Goal: Transaction & Acquisition: Purchase product/service

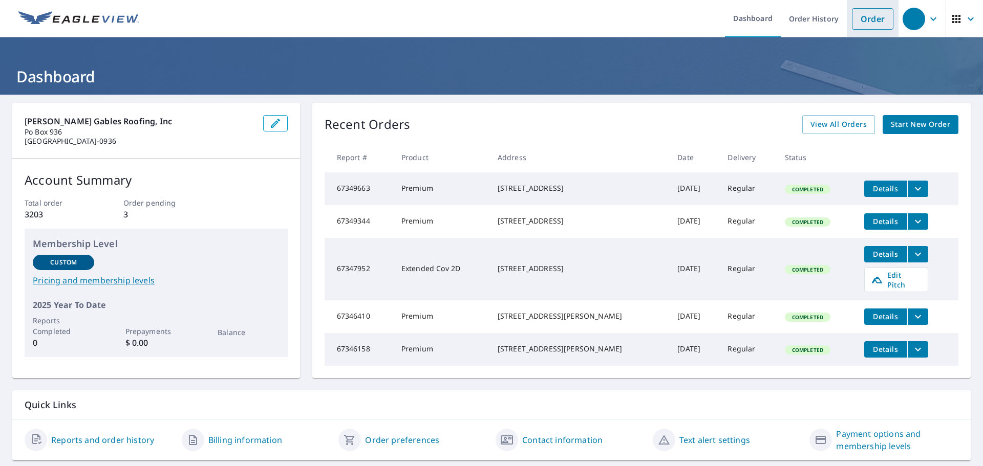
click at [863, 19] on link "Order" at bounding box center [872, 18] width 41 height 21
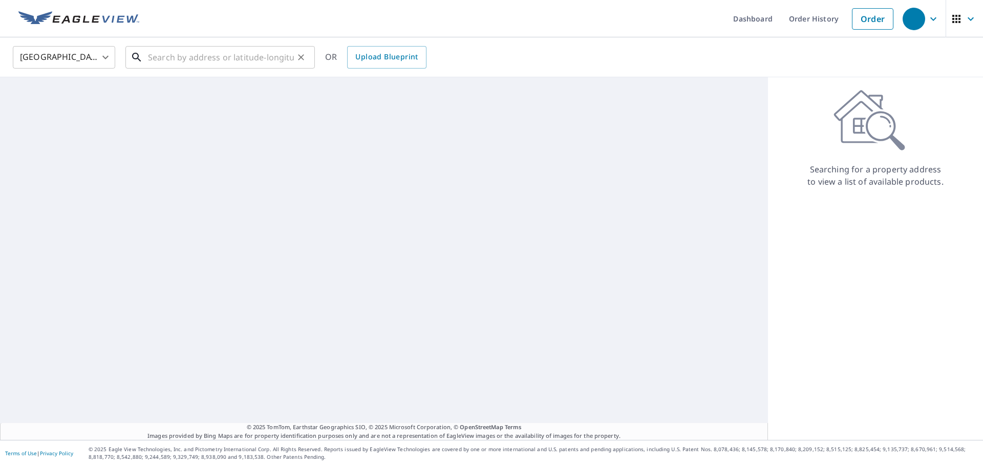
click at [253, 58] on input "text" at bounding box center [221, 57] width 146 height 29
paste input "[STREET_ADDRESS]"
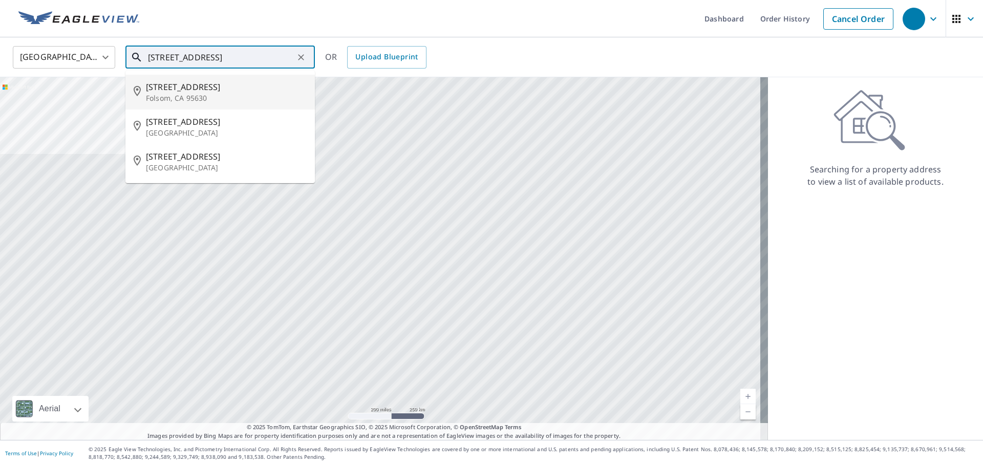
click at [196, 97] on p "Folsom, CA 95630" at bounding box center [226, 98] width 161 height 10
type input "[STREET_ADDRESS]"
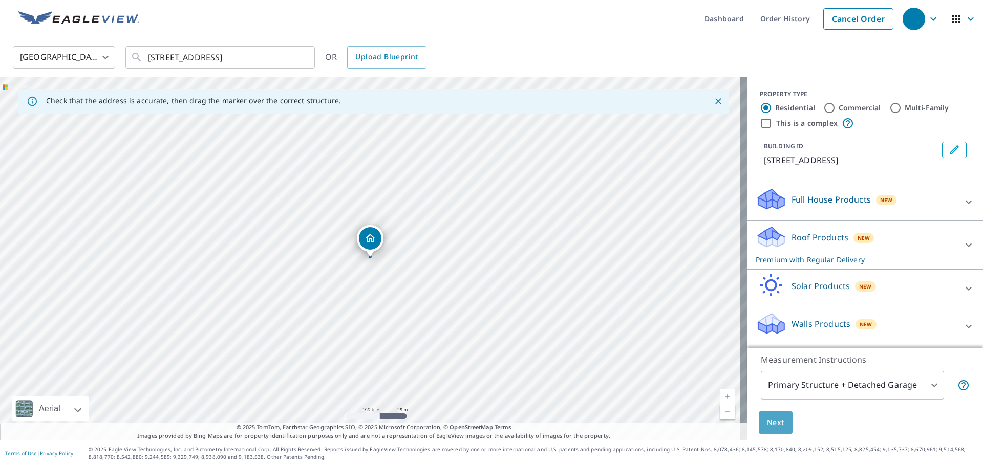
click at [776, 432] on button "Next" at bounding box center [776, 423] width 34 height 23
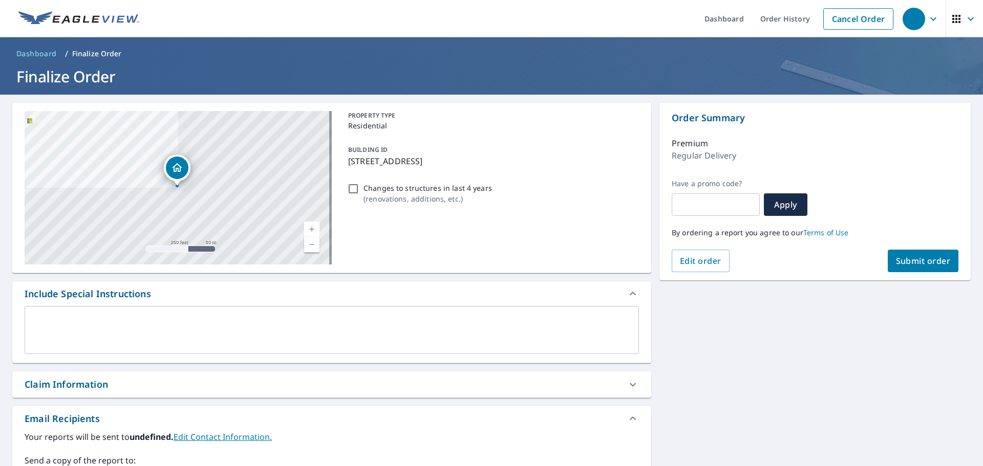
click at [924, 264] on span "Submit order" at bounding box center [923, 260] width 55 height 11
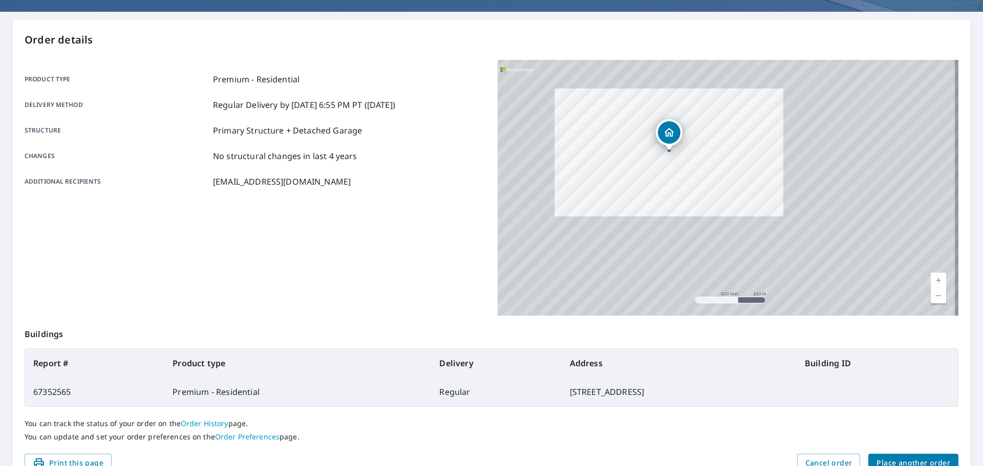
scroll to position [102, 0]
